Goal: Task Accomplishment & Management: Use online tool/utility

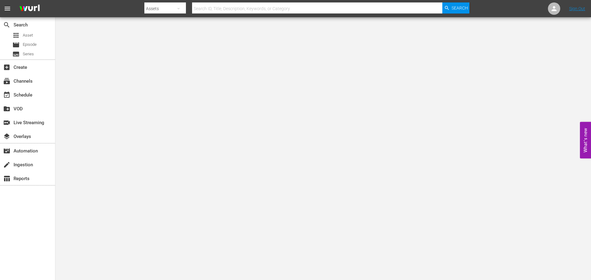
click at [222, 7] on input "text" at bounding box center [317, 8] width 250 height 15
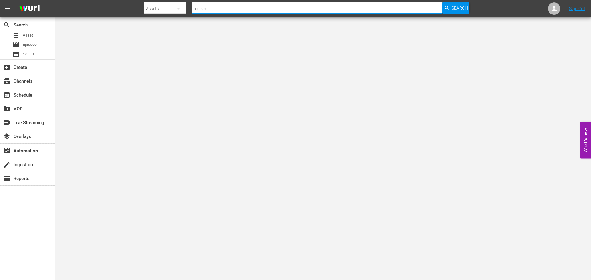
type input "red king"
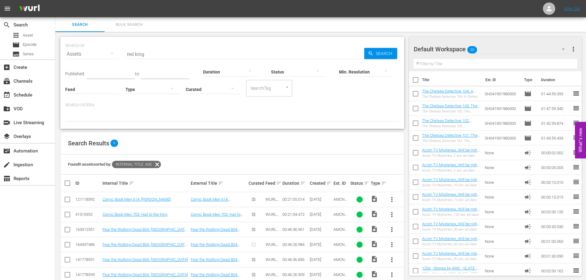
click at [192, 54] on input "red king" at bounding box center [245, 54] width 239 height 15
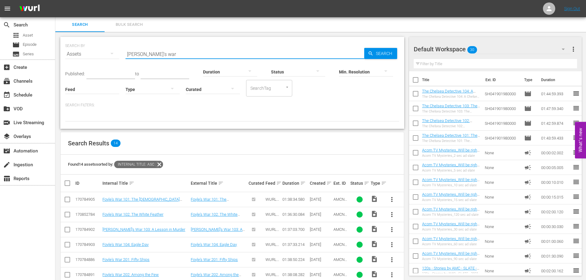
click at [156, 55] on input "foyle's war" at bounding box center [245, 54] width 239 height 15
click at [164, 56] on input "dead still" at bounding box center [245, 54] width 239 height 15
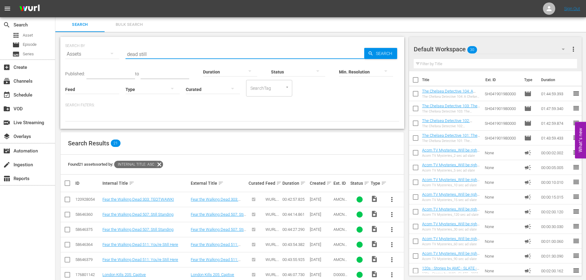
click at [164, 56] on input "dead still" at bounding box center [245, 54] width 239 height 15
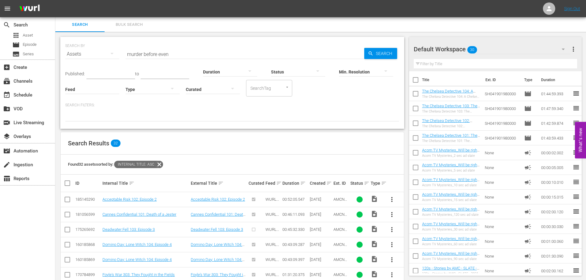
click at [179, 57] on input "murder before even" at bounding box center [245, 54] width 239 height 15
drag, startPoint x: 177, startPoint y: 180, endPoint x: 164, endPoint y: 48, distance: 132.0
click at [159, 50] on input "warning" at bounding box center [245, 54] width 239 height 15
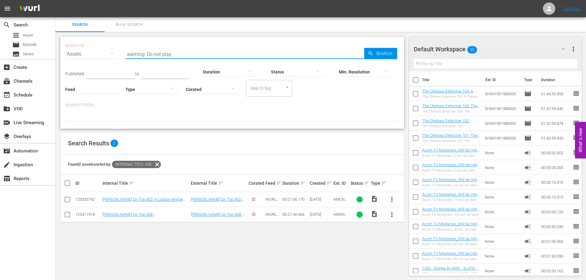
click at [159, 50] on input "warning: Do not play" at bounding box center [245, 54] width 239 height 15
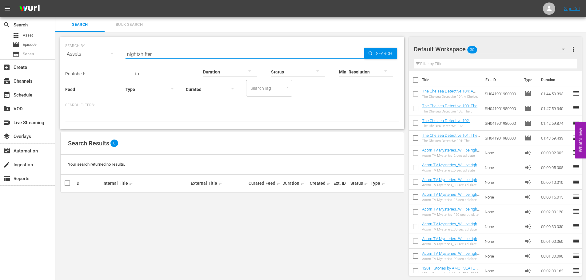
click at [162, 53] on input "nightshifter" at bounding box center [245, 54] width 239 height 15
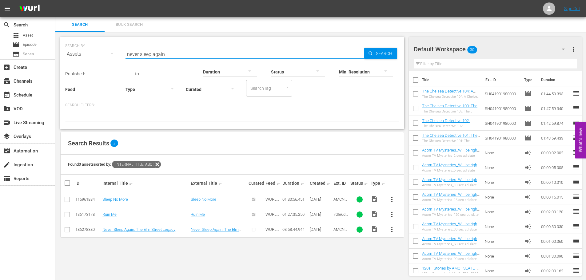
click at [171, 51] on input "never sleep again" at bounding box center [245, 54] width 239 height 15
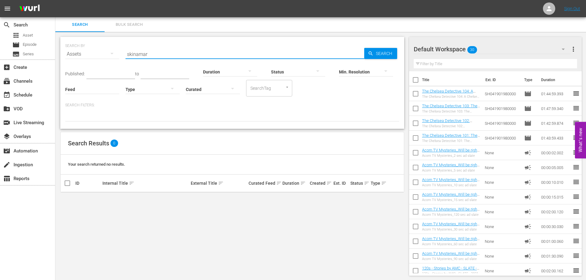
click at [170, 51] on input "skinamar" at bounding box center [245, 54] width 239 height 15
click at [161, 52] on input "watcher" at bounding box center [245, 54] width 239 height 15
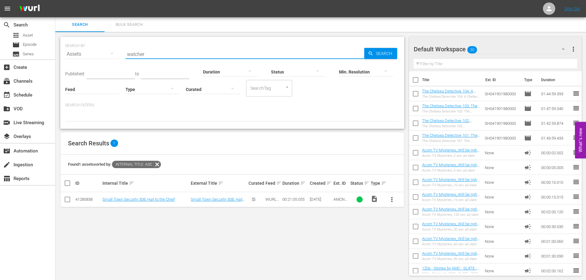
click at [161, 52] on input "watcher" at bounding box center [245, 54] width 239 height 15
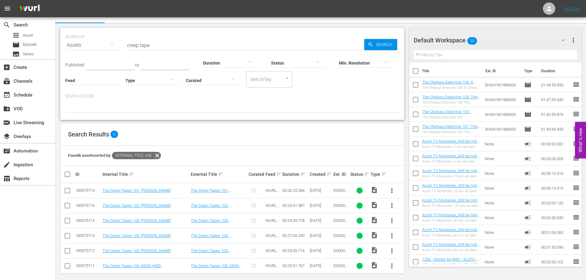
scroll to position [14, 0]
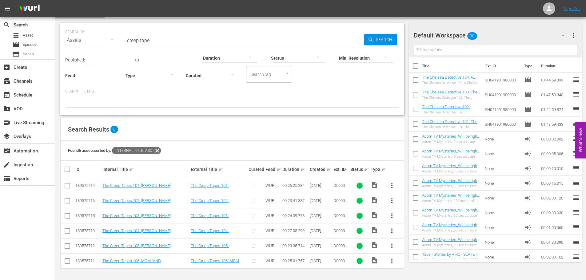
click at [148, 41] on input "creep tape" at bounding box center [245, 40] width 239 height 15
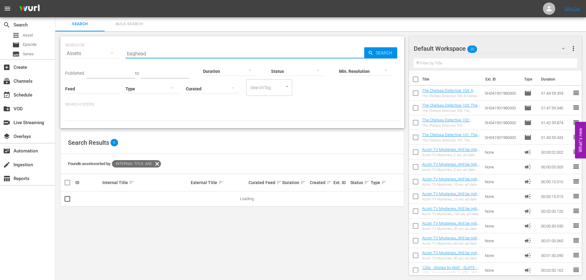
scroll to position [1, 0]
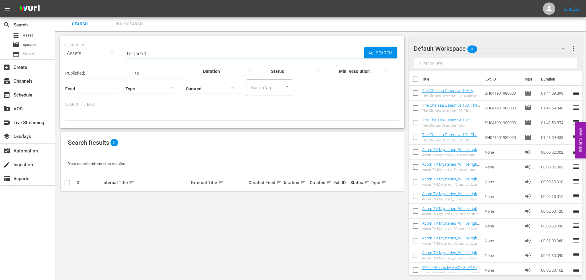
click at [143, 52] on input "baghead" at bounding box center [245, 53] width 239 height 15
click at [143, 52] on input "you'll never find me" at bounding box center [245, 53] width 239 height 15
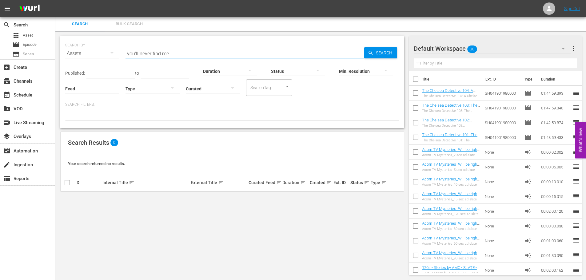
click at [143, 52] on input "you'll never find me" at bounding box center [245, 53] width 239 height 15
click at [157, 56] on input "brooklyn 45" at bounding box center [245, 53] width 239 height 15
type input "communion girl"
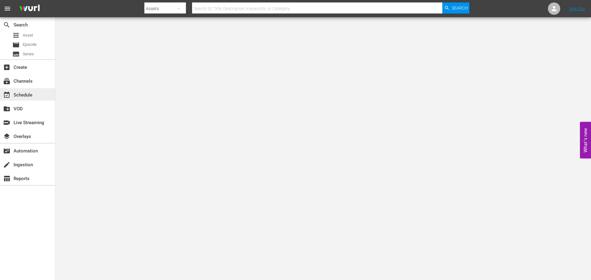
click at [24, 93] on div "event_available Schedule" at bounding box center [17, 94] width 34 height 6
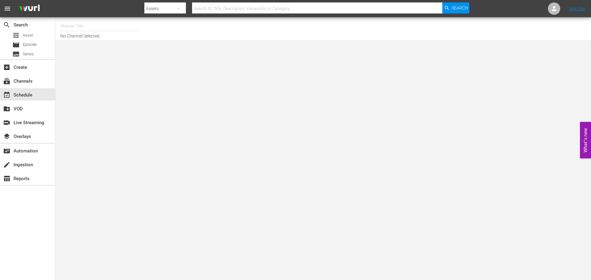
click at [80, 26] on input "text" at bounding box center [99, 26] width 79 height 15
type input "c"
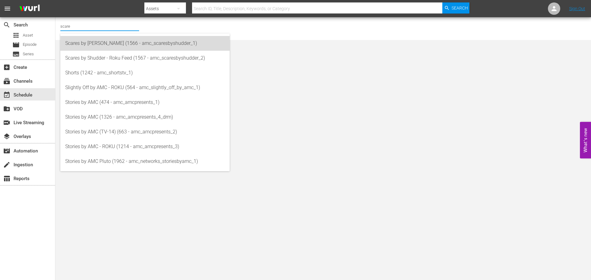
click at [82, 38] on div "Scares by [PERSON_NAME] (1566 - amc_scaresbyshudder_1)" at bounding box center [144, 43] width 159 height 15
type input "Scares by [PERSON_NAME] (1566 - amc_scaresbyshudder_1)"
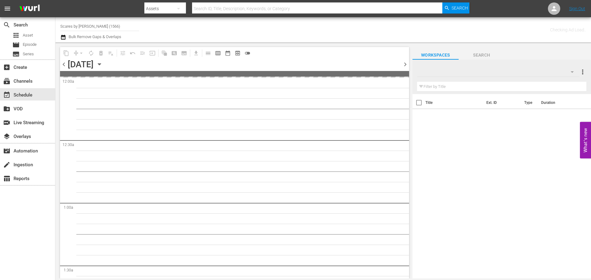
click at [103, 63] on icon "button" at bounding box center [99, 64] width 7 height 7
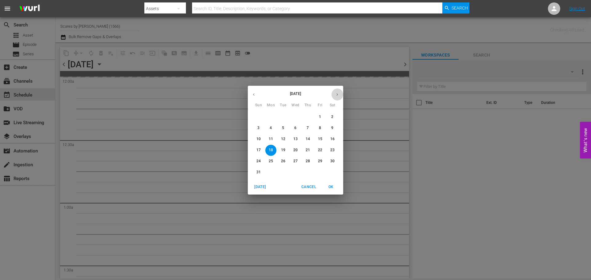
click at [334, 98] on button "button" at bounding box center [337, 95] width 12 height 12
click at [271, 127] on p "8" at bounding box center [271, 128] width 2 height 5
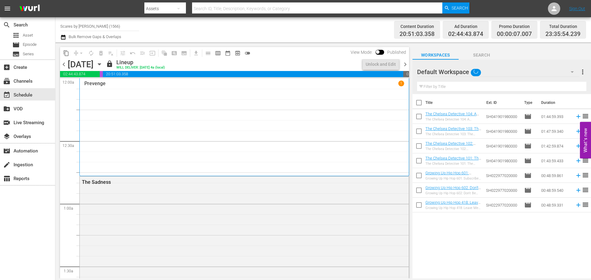
click at [208, 90] on div "Prevenge 1" at bounding box center [244, 127] width 320 height 93
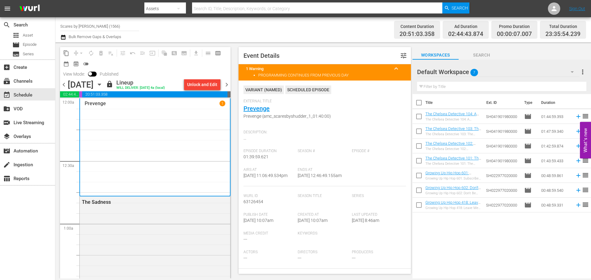
click at [227, 87] on span "chevron_right" at bounding box center [227, 85] width 8 height 8
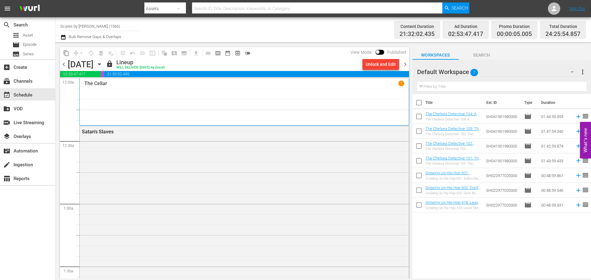
click at [145, 107] on div "The Cellar 1" at bounding box center [244, 102] width 320 height 43
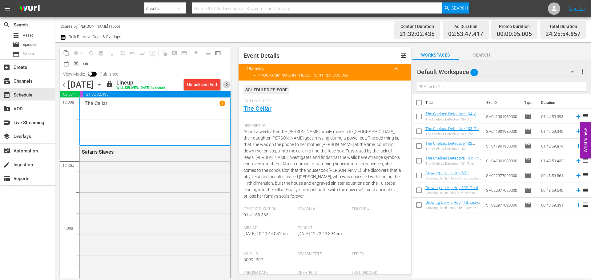
click at [227, 86] on span "chevron_right" at bounding box center [227, 85] width 8 height 8
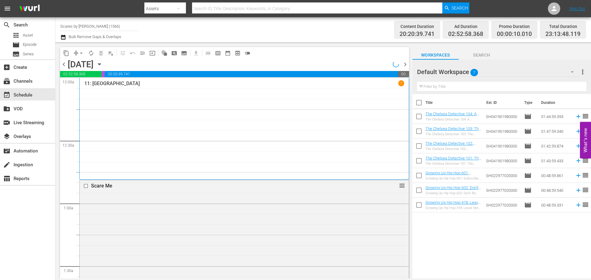
click at [160, 102] on div "11: [GEOGRAPHIC_DATA] 1" at bounding box center [244, 128] width 320 height 97
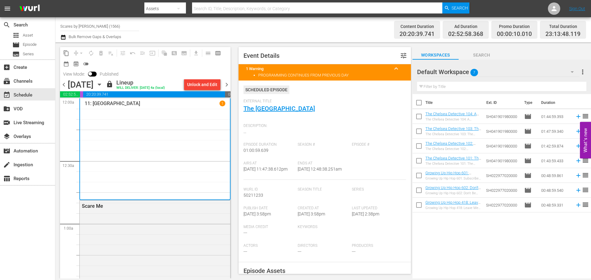
click at [226, 89] on span "chevron_right" at bounding box center [227, 85] width 8 height 8
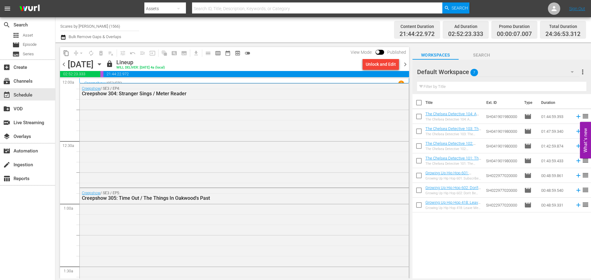
click at [181, 81] on div "Creepshow / SE3 / EP3 1" at bounding box center [244, 84] width 320 height 6
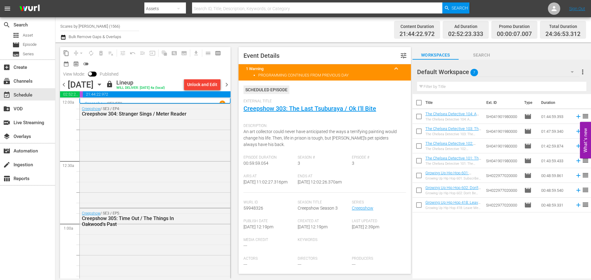
click at [226, 85] on span "chevron_right" at bounding box center [227, 85] width 8 height 8
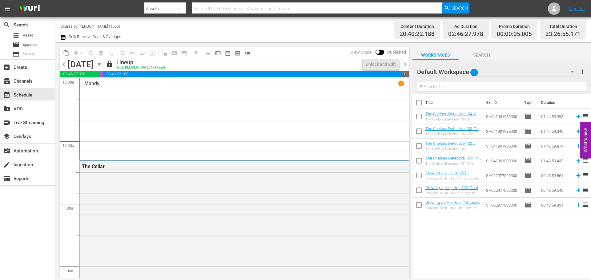
click at [101, 96] on div "Mandy 1" at bounding box center [244, 120] width 320 height 78
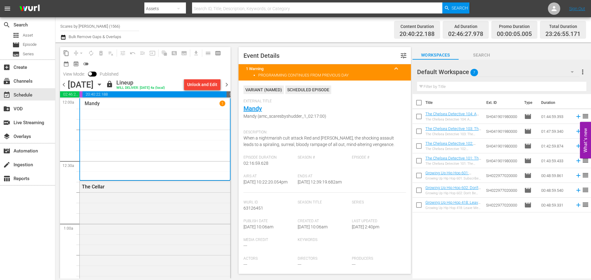
click at [228, 81] on span "chevron_right" at bounding box center [227, 85] width 8 height 8
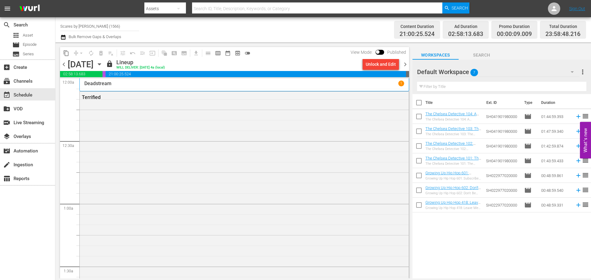
click at [133, 82] on div "Deadstream 1" at bounding box center [244, 84] width 320 height 6
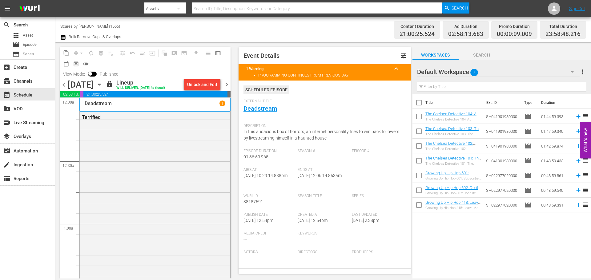
click at [226, 86] on span "chevron_right" at bounding box center [227, 85] width 8 height 8
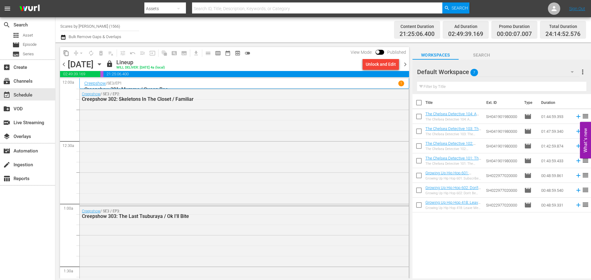
drag, startPoint x: 204, startPoint y: 83, endPoint x: 437, endPoint y: 56, distance: 234.8
click at [204, 83] on div "Creepshow / SE3 / EP1 1" at bounding box center [244, 84] width 320 height 6
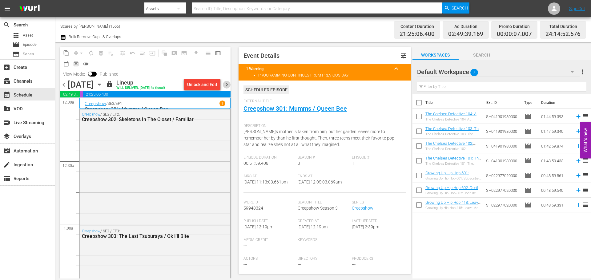
click at [227, 84] on span "chevron_right" at bounding box center [227, 85] width 8 height 8
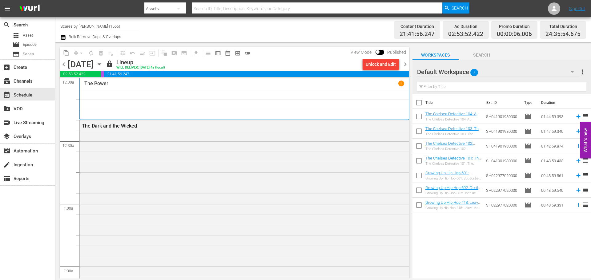
click at [165, 101] on div "The Power 1" at bounding box center [244, 99] width 320 height 37
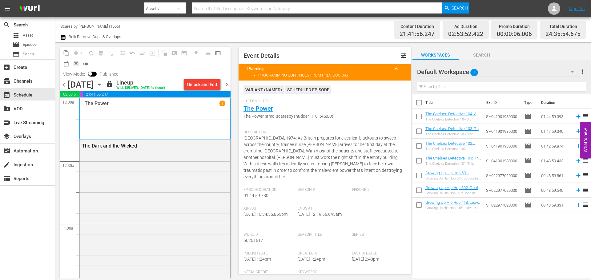
click at [226, 84] on span "chevron_right" at bounding box center [227, 85] width 8 height 8
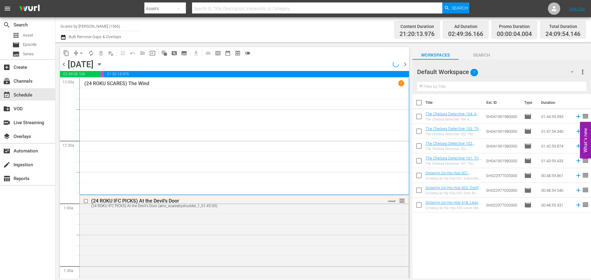
click at [138, 94] on div "(24 ROKU SCARES) The Wind 1" at bounding box center [244, 136] width 320 height 112
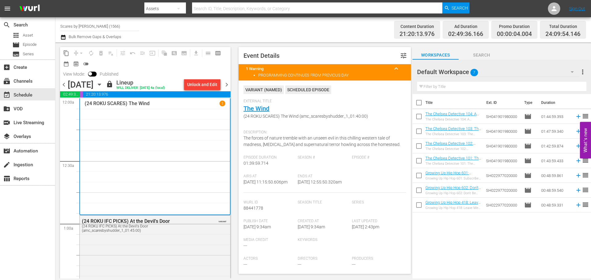
click at [229, 82] on span "chevron_right" at bounding box center [227, 85] width 8 height 8
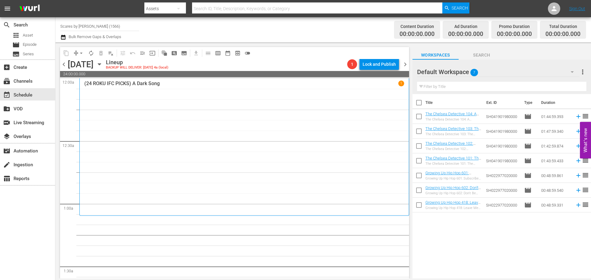
click at [128, 108] on div "(24 ROKU IFC PICKS) A Dark Song 1" at bounding box center [244, 147] width 320 height 133
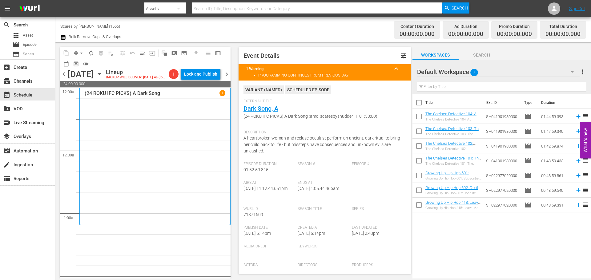
click at [104, 78] on div "[DATE] [DATE]" at bounding box center [86, 74] width 37 height 10
click at [103, 78] on icon "button" at bounding box center [99, 74] width 7 height 7
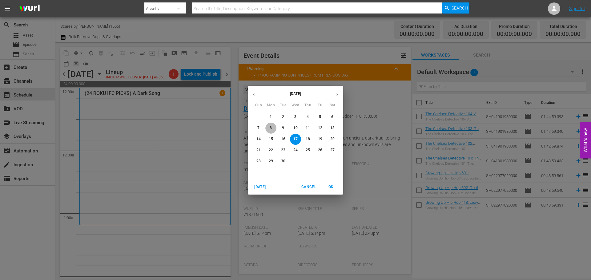
click at [270, 125] on button "8" at bounding box center [270, 128] width 11 height 11
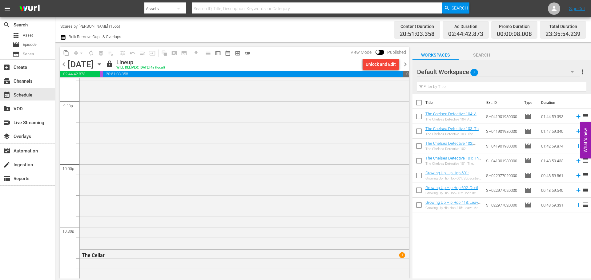
scroll to position [2601, 0]
click at [103, 63] on icon "button" at bounding box center [99, 64] width 7 height 7
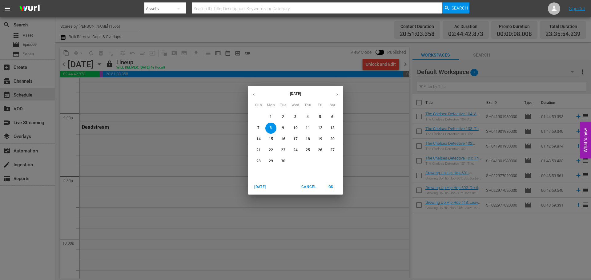
click at [272, 140] on p "15" at bounding box center [271, 139] width 4 height 5
